Goal: Task Accomplishment & Management: Use online tool/utility

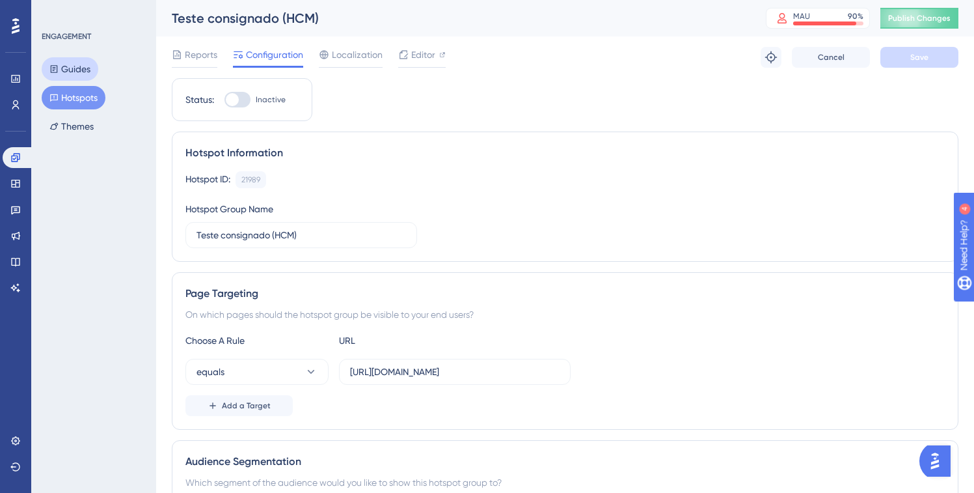
click at [82, 65] on button "Guides" at bounding box center [70, 68] width 57 height 23
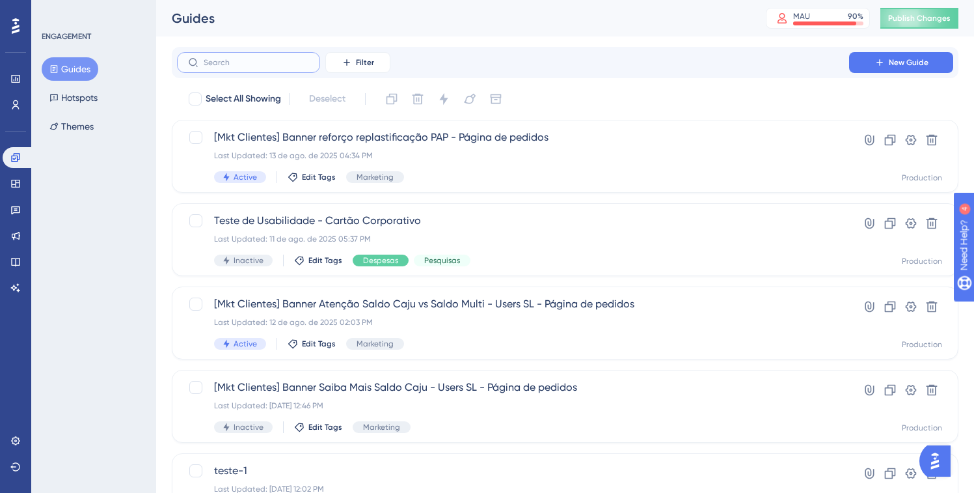
click at [258, 59] on input "text" at bounding box center [256, 62] width 105 height 9
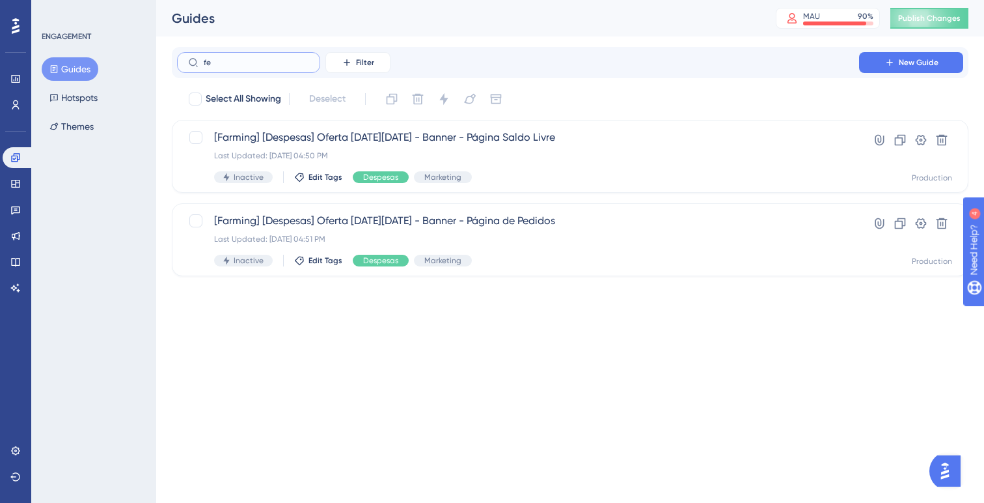
type input "fec"
checkbox input "true"
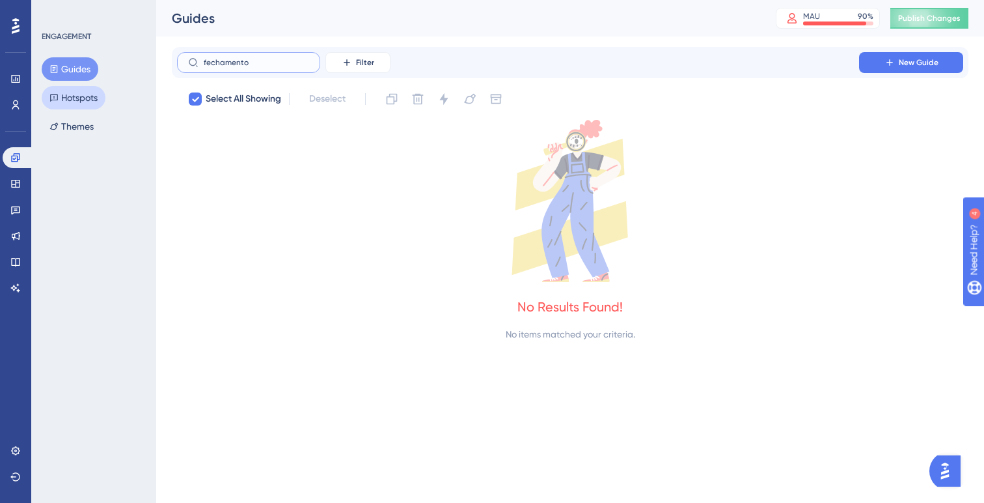
type input "fechamento"
click at [102, 92] on button "Hotspots" at bounding box center [74, 97] width 64 height 23
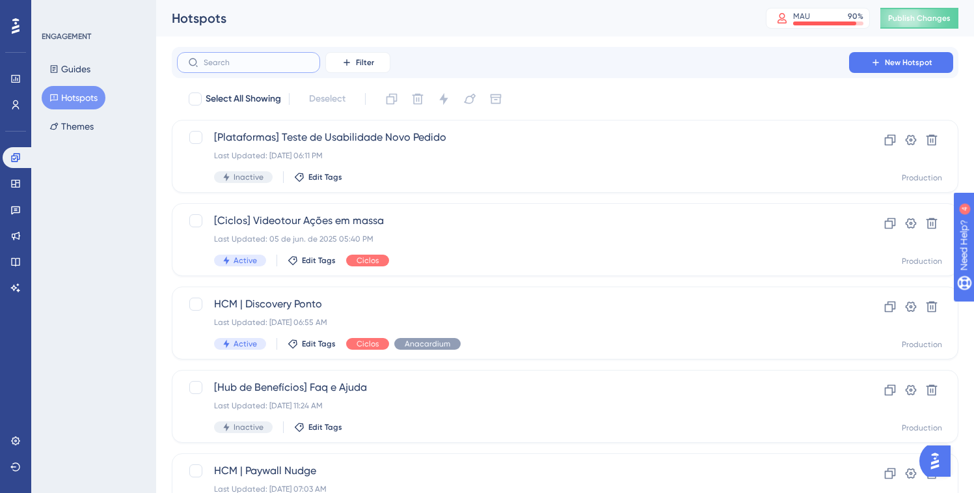
click at [239, 63] on input "text" at bounding box center [256, 62] width 105 height 9
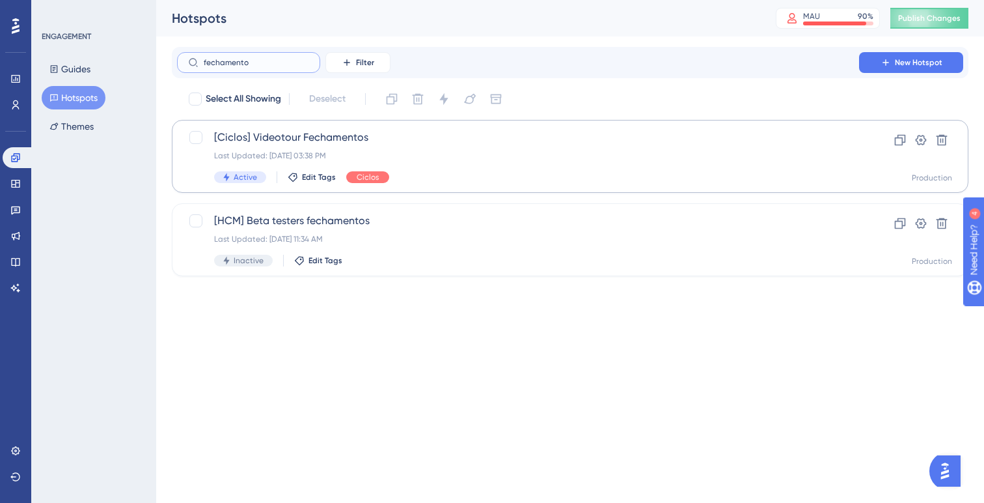
type input "fechamento"
click at [452, 155] on div "Last Updated: 08 de mai. de 2025 03:38 PM" at bounding box center [518, 155] width 608 height 10
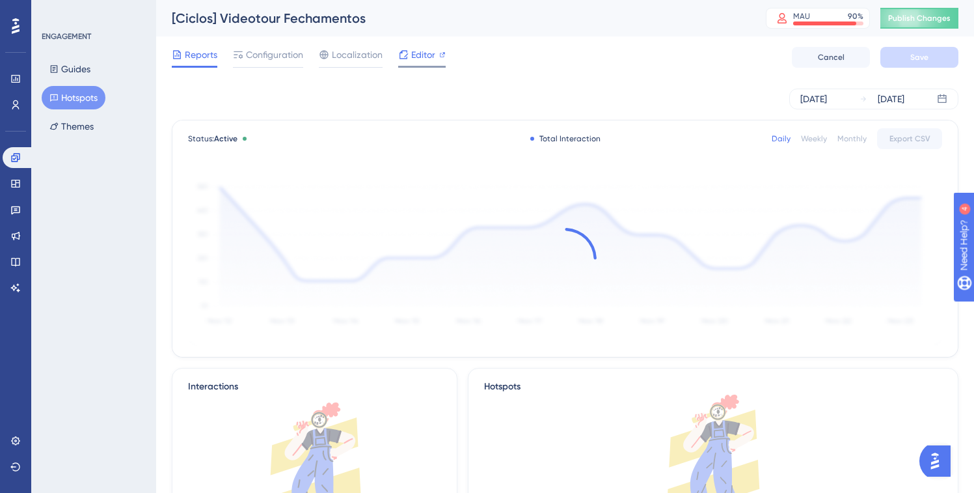
click at [433, 48] on span "Editor" at bounding box center [423, 55] width 24 height 16
